Goal: Task Accomplishment & Management: Use online tool/utility

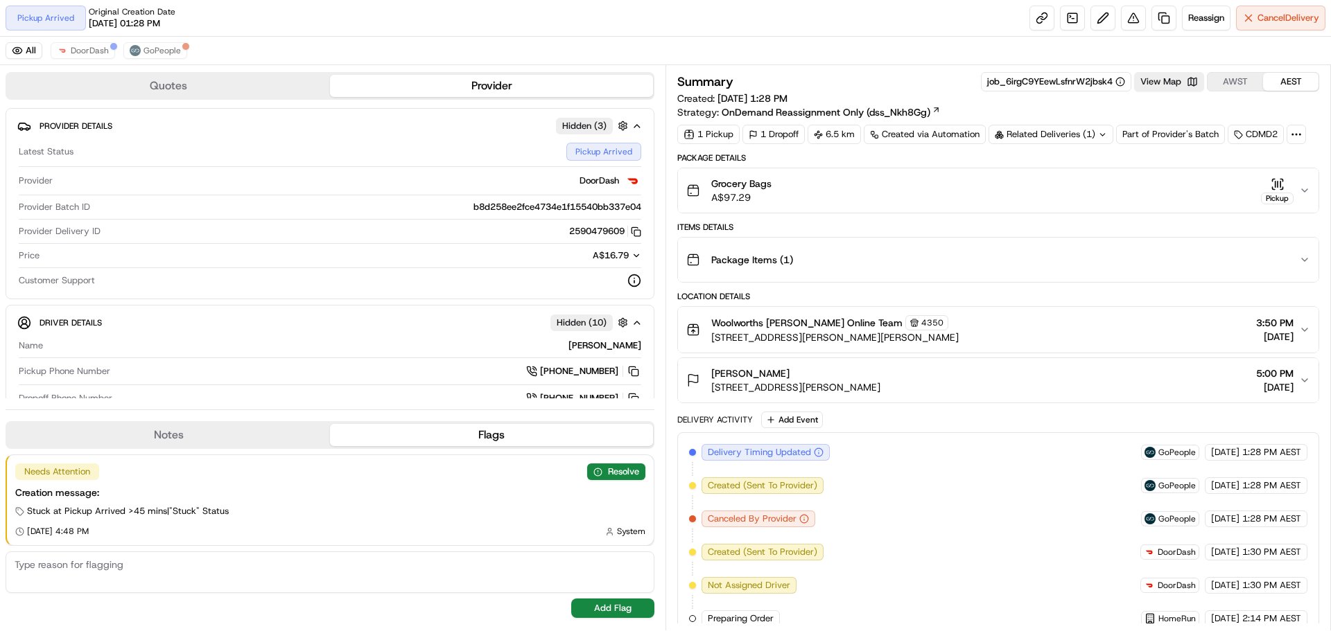
click at [1301, 193] on icon "button" at bounding box center [1304, 190] width 11 height 11
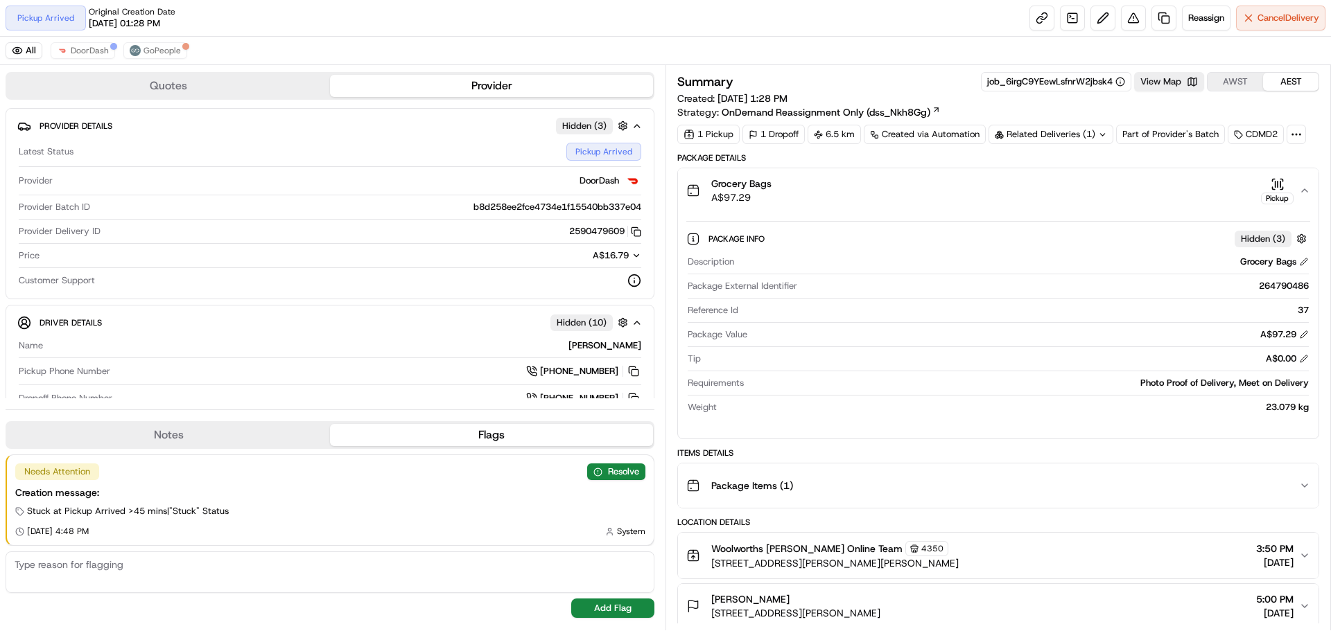
click at [1301, 193] on icon "button" at bounding box center [1304, 190] width 11 height 11
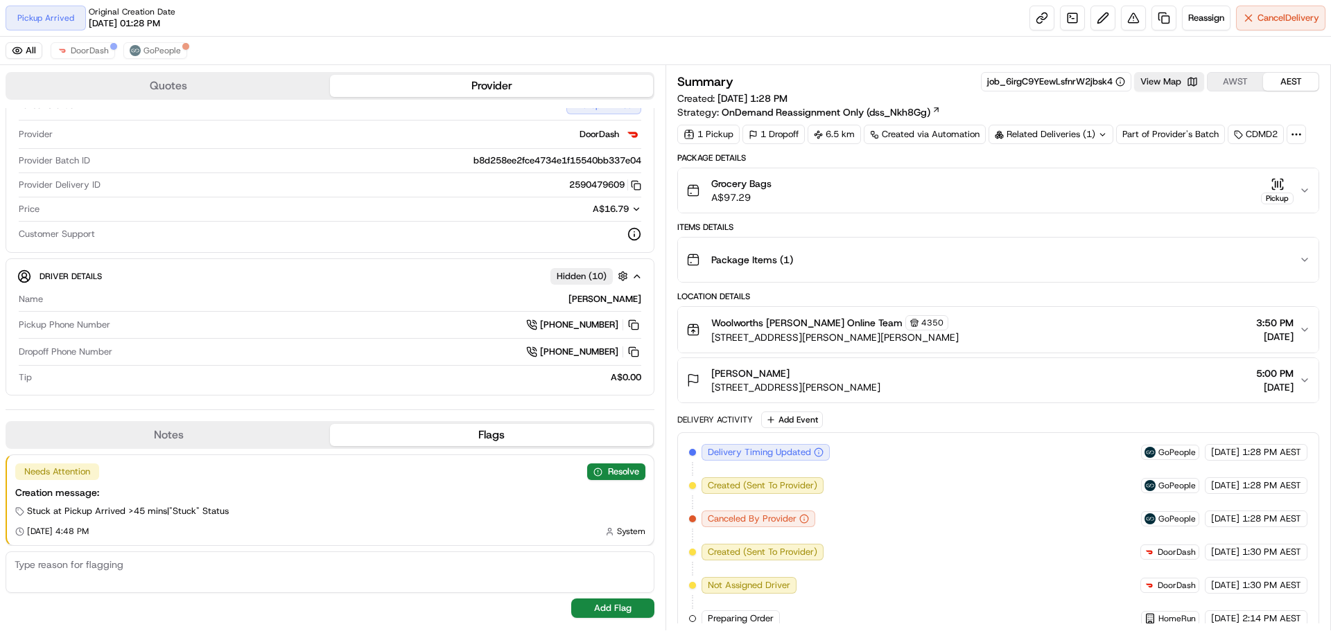
click at [1304, 187] on icon "button" at bounding box center [1304, 190] width 11 height 11
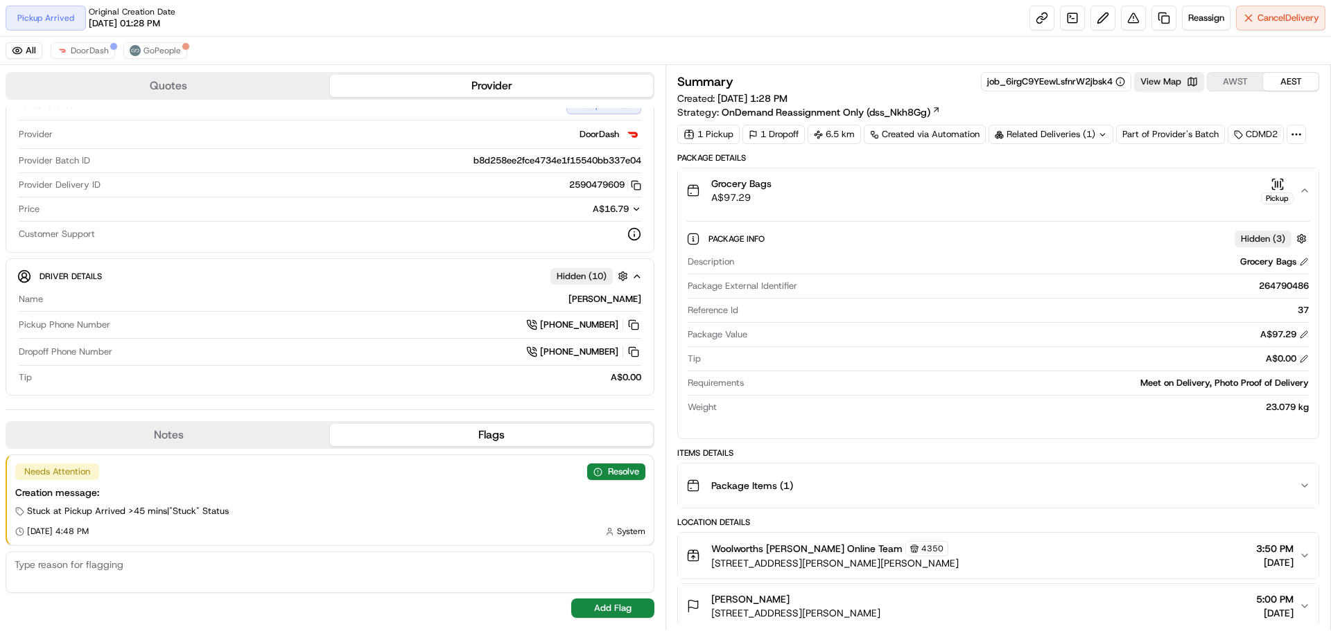
click at [1304, 187] on icon "button" at bounding box center [1304, 190] width 11 height 11
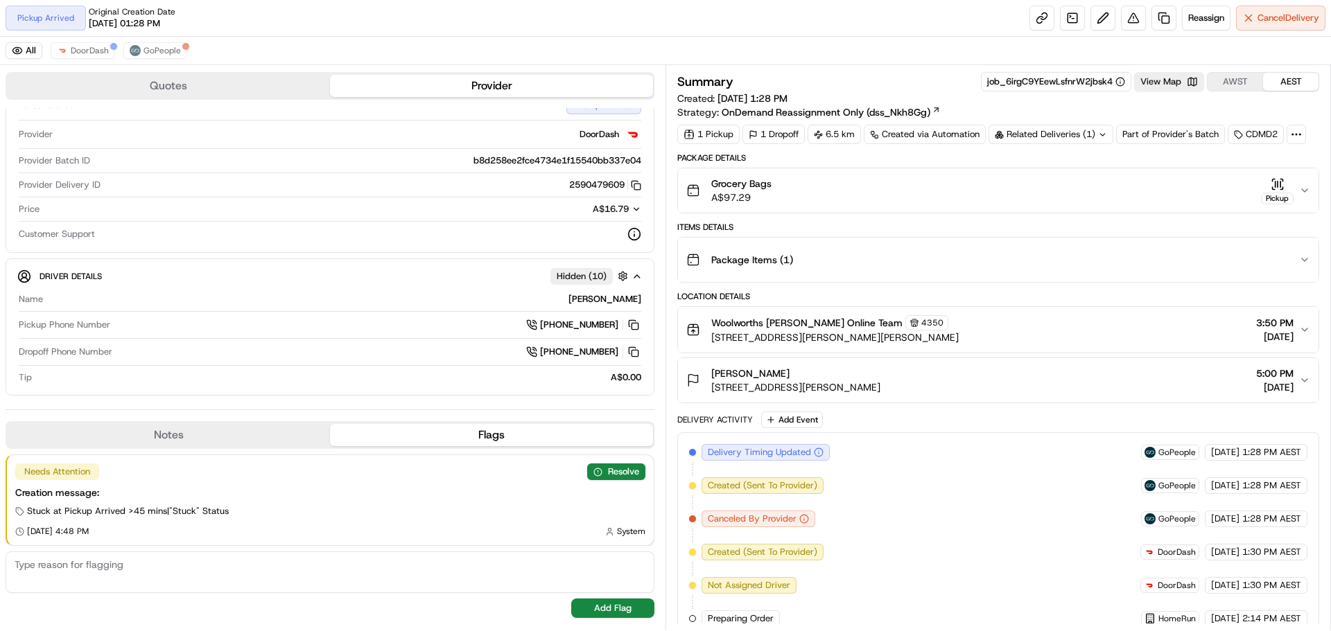
click at [1286, 184] on div "Pickup" at bounding box center [1277, 190] width 33 height 27
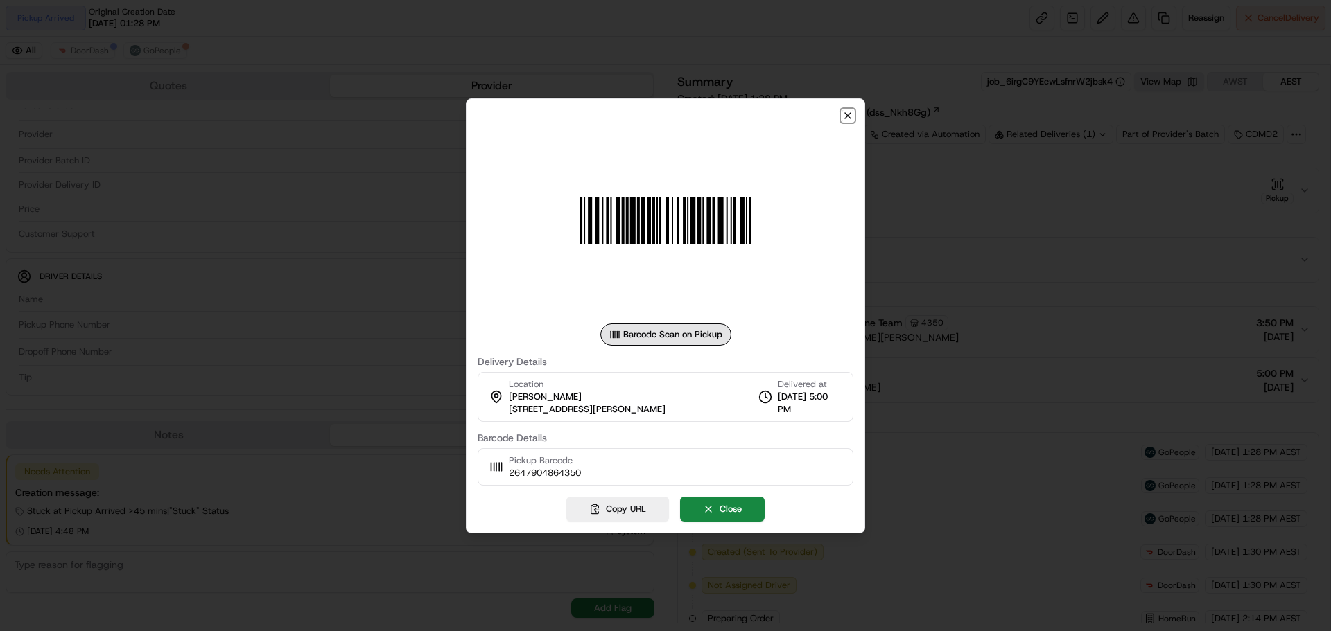
click at [843, 114] on icon "button" at bounding box center [847, 115] width 11 height 11
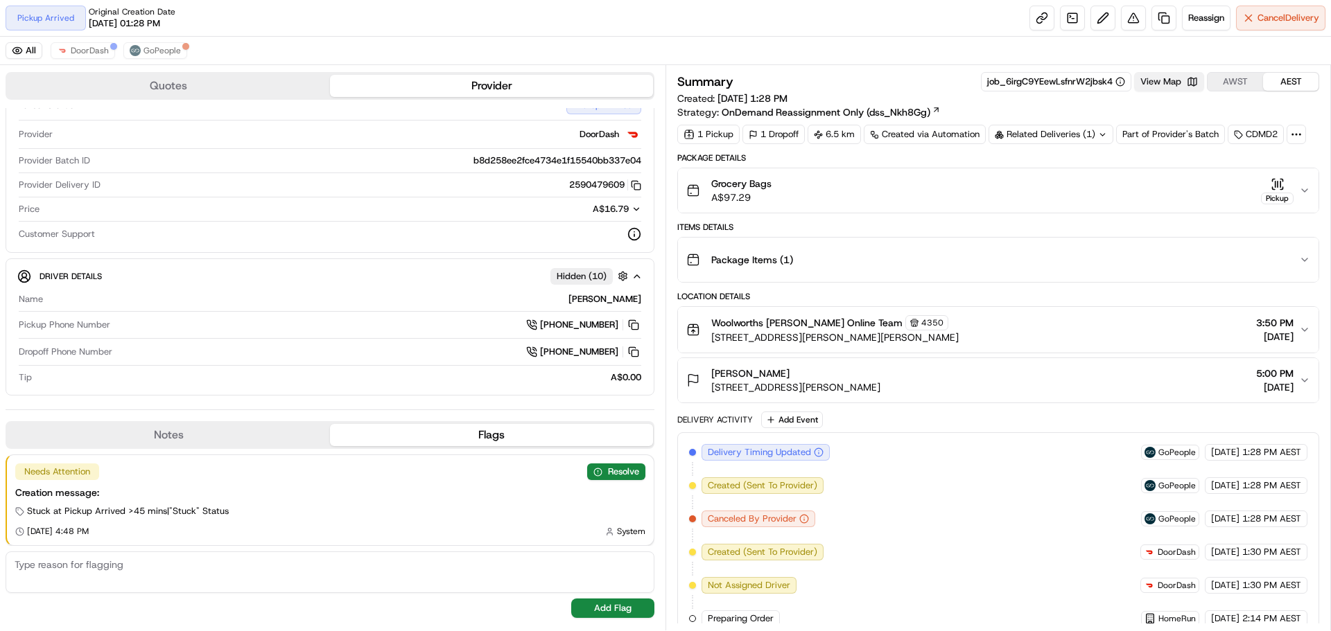
click at [1157, 86] on button "View Map" at bounding box center [1169, 81] width 70 height 19
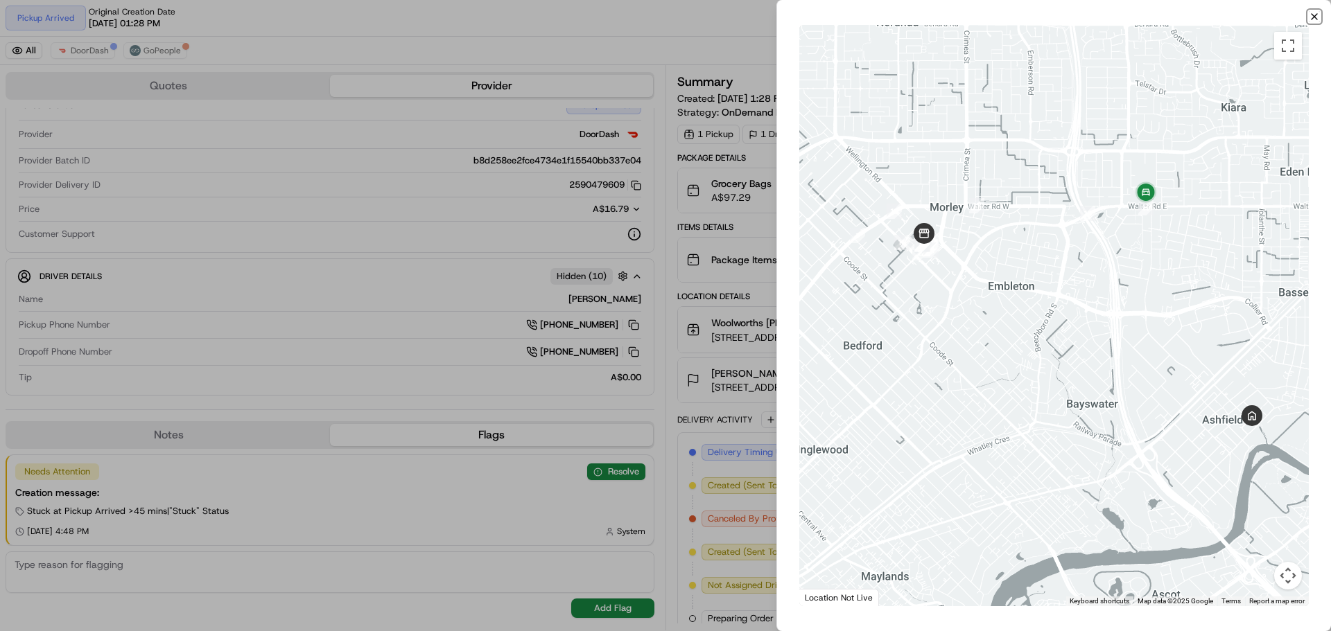
click at [1316, 15] on icon "button" at bounding box center [1314, 17] width 6 height 6
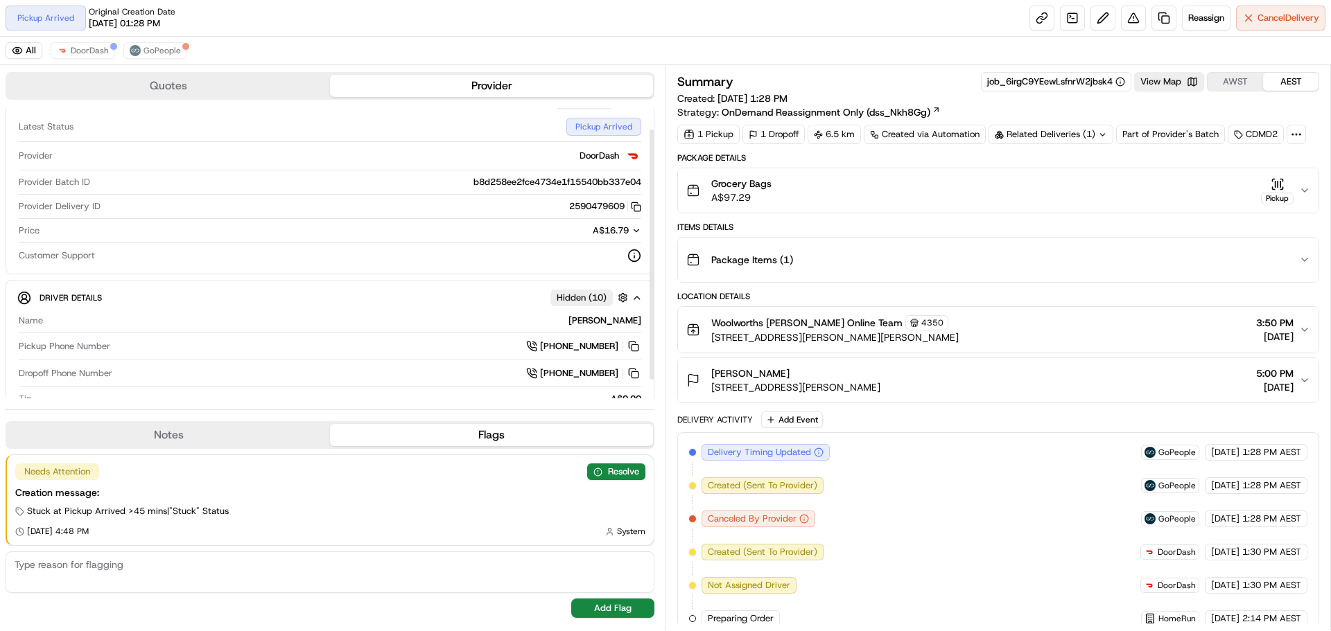
scroll to position [46, 0]
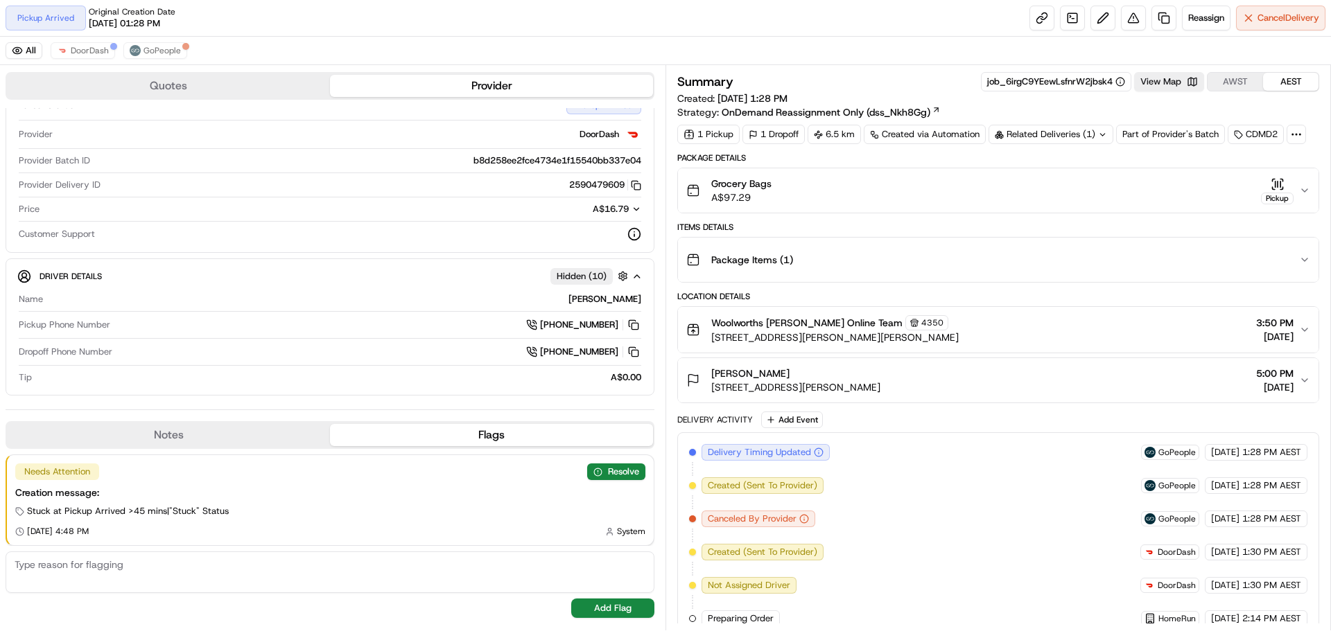
click at [1301, 189] on icon "button" at bounding box center [1304, 190] width 11 height 11
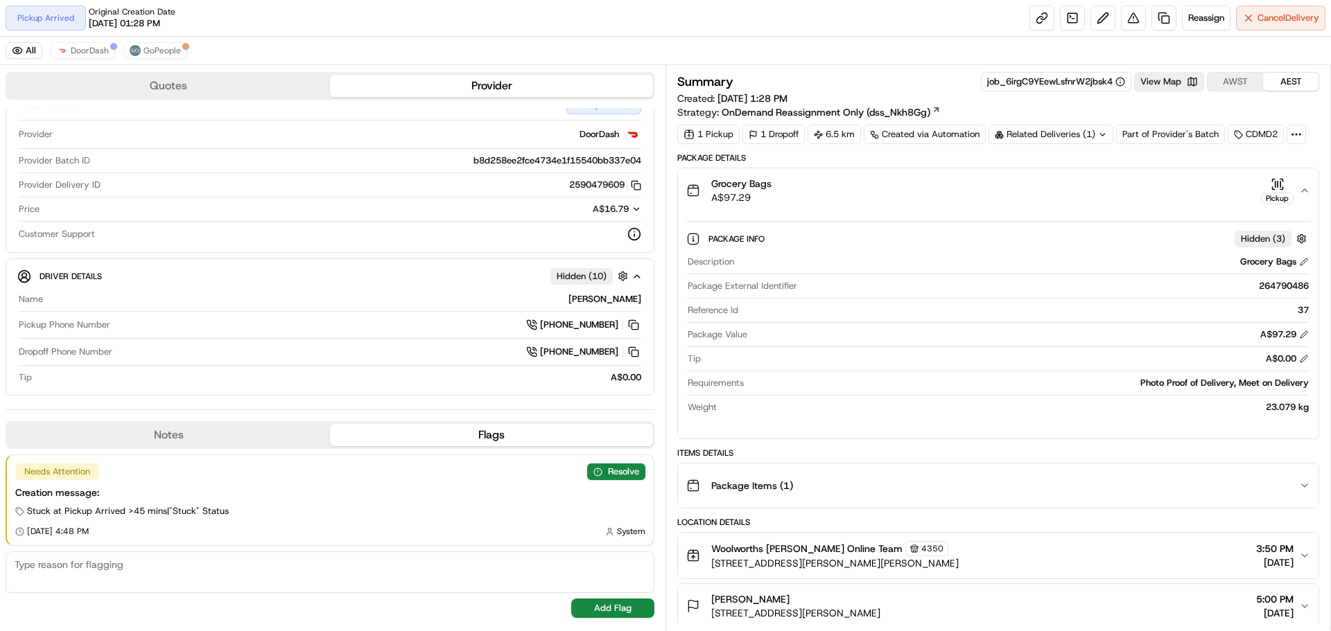
click at [1300, 189] on icon "button" at bounding box center [1304, 190] width 11 height 11
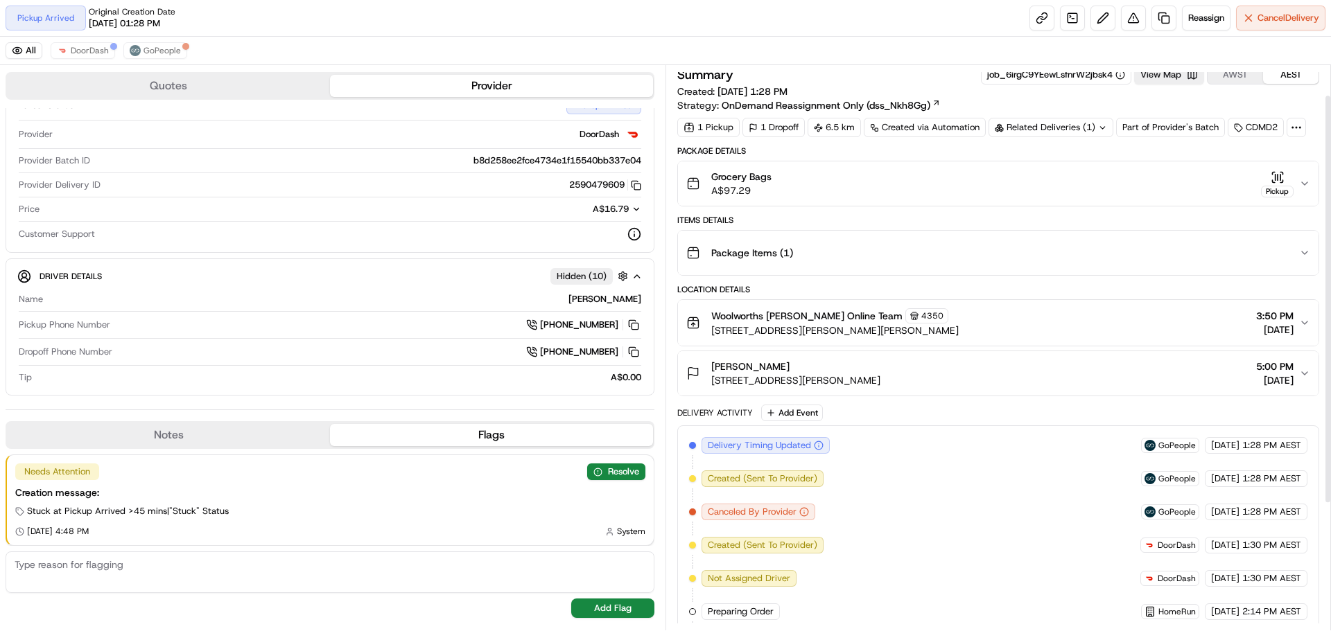
scroll to position [0, 0]
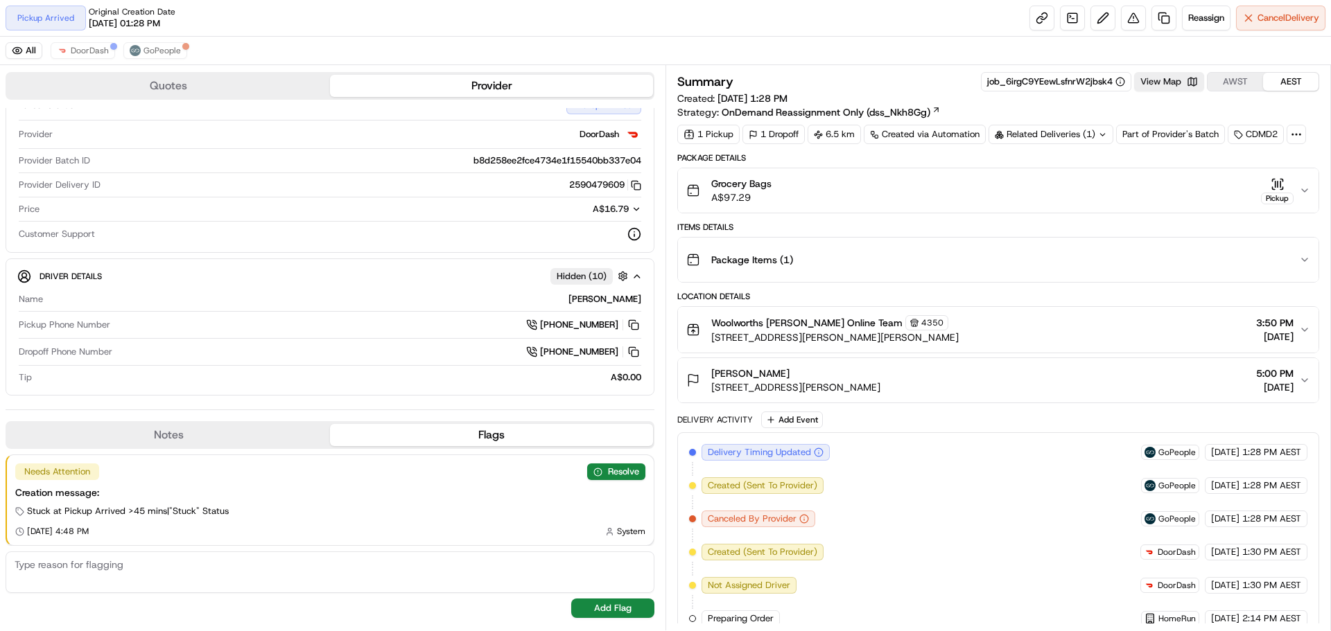
click at [1296, 194] on div "Grocery Bags A$97.29 Pickup" at bounding box center [992, 191] width 613 height 28
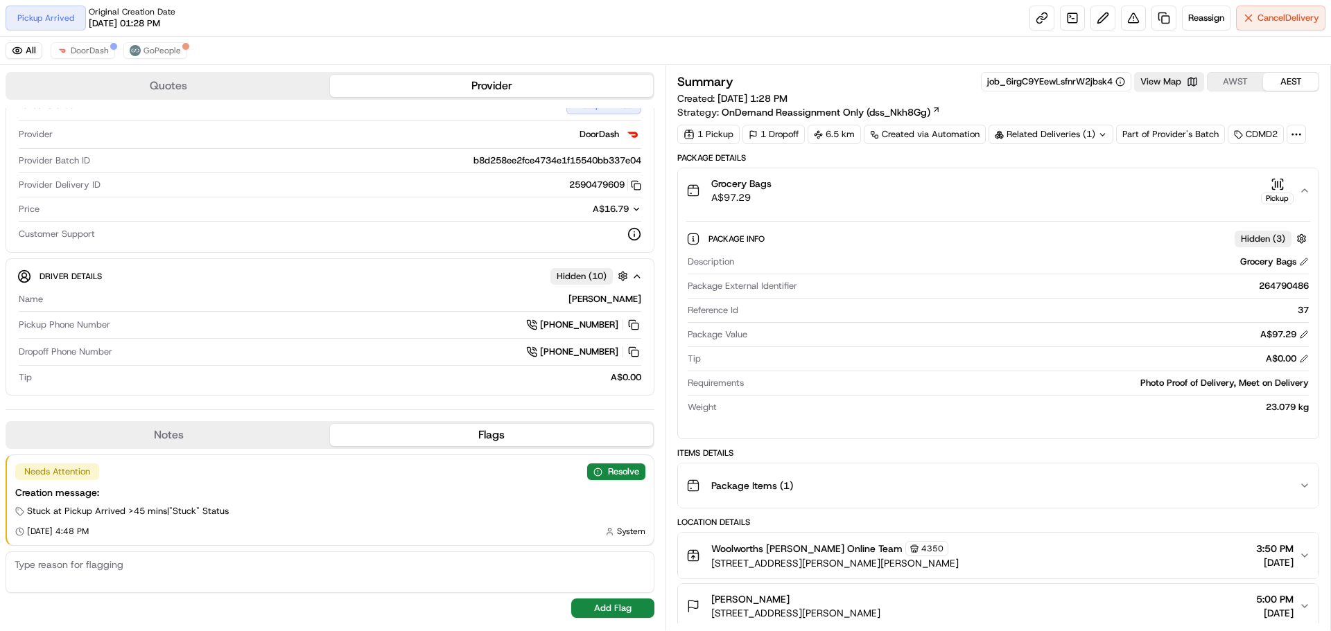
click at [1296, 189] on div "Grocery Bags A$97.29 Pickup" at bounding box center [992, 191] width 613 height 28
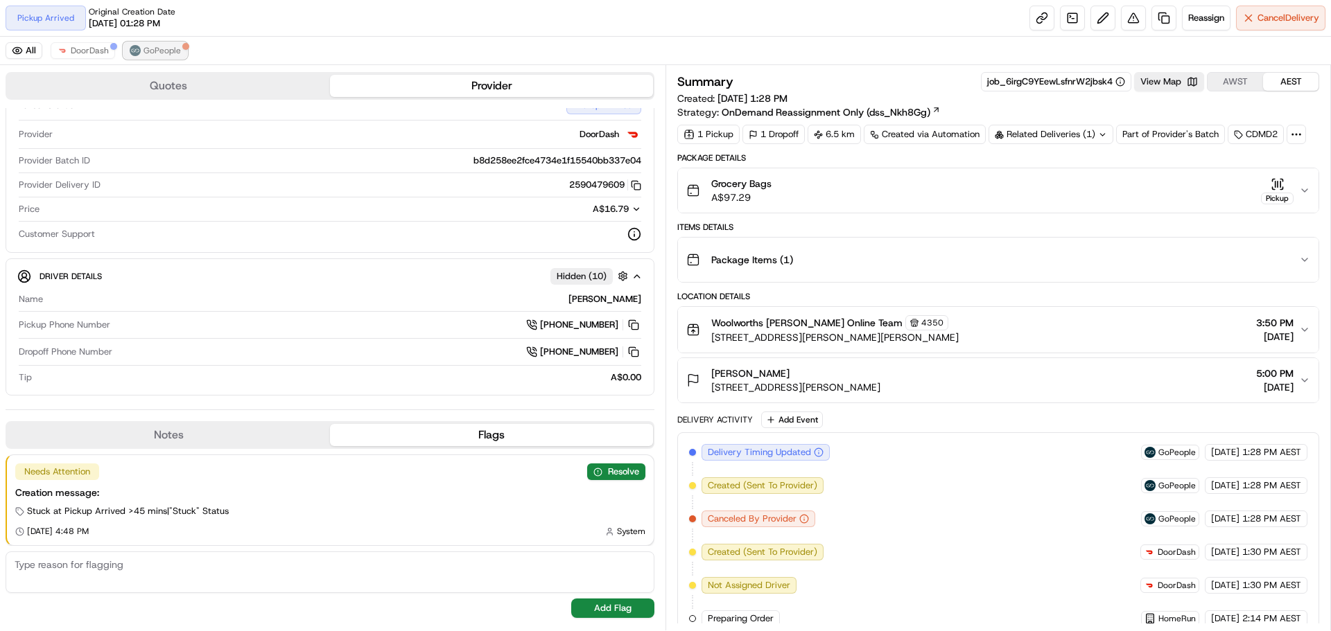
click at [143, 53] on span "GoPeople" at bounding box center [161, 50] width 37 height 11
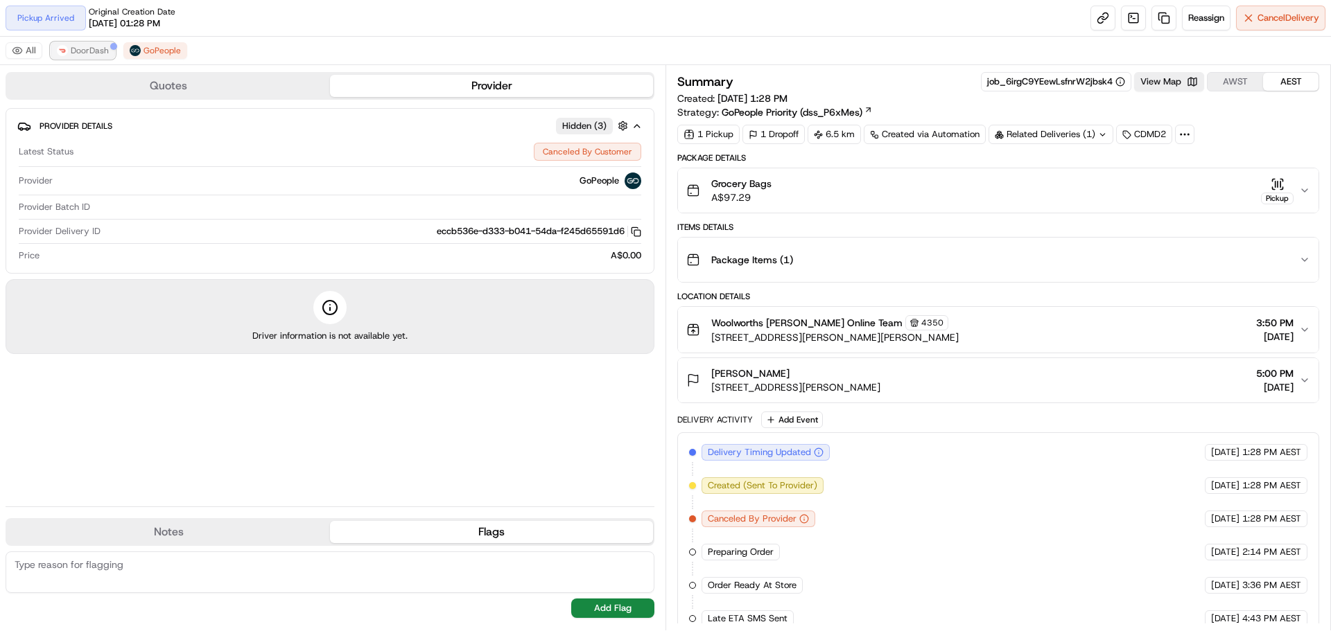
click at [96, 54] on span "DoorDash" at bounding box center [90, 50] width 38 height 11
